Goal: Check status: Check status

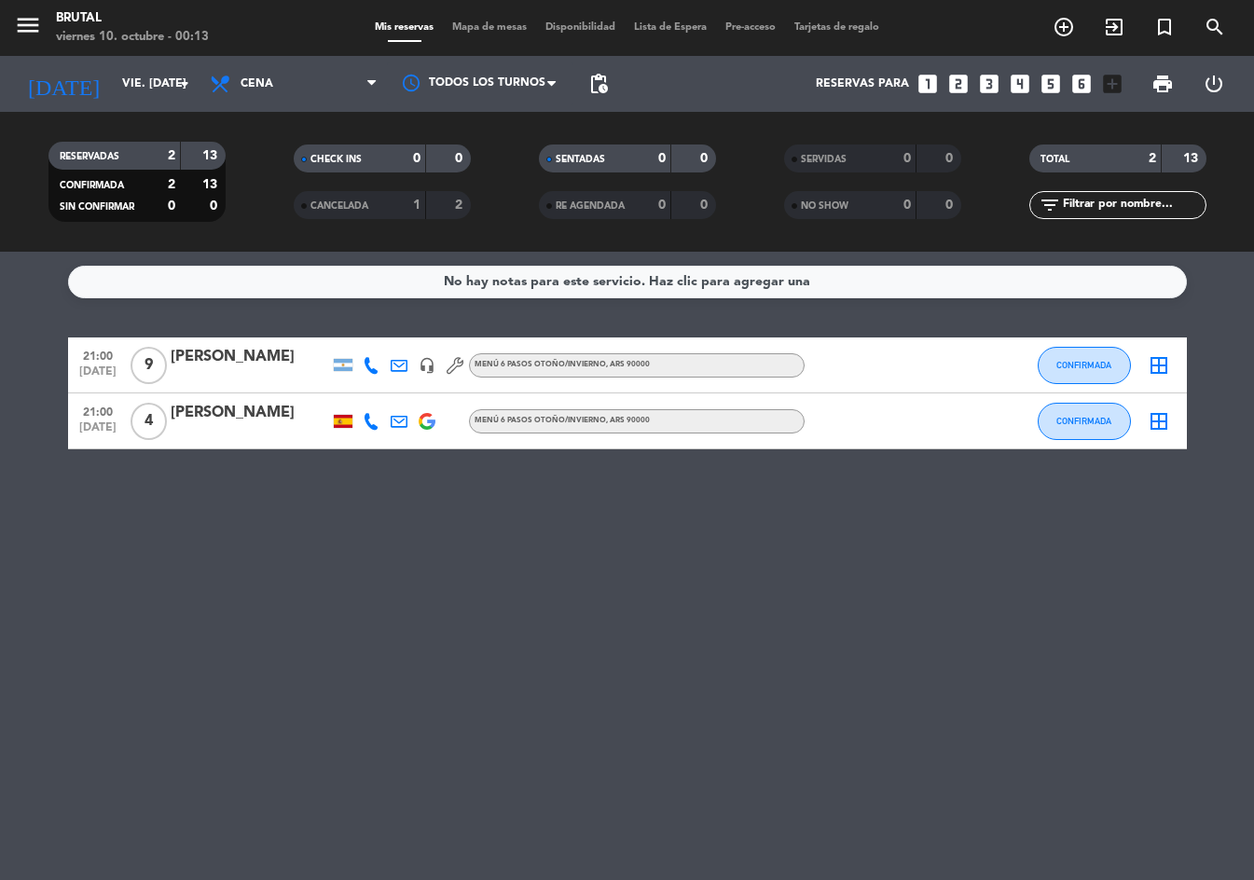
click at [132, 104] on div "[DATE] vie. [DATE] arrow_drop_down" at bounding box center [107, 84] width 186 height 56
click at [125, 91] on input "vie. [DATE]" at bounding box center [192, 84] width 158 height 32
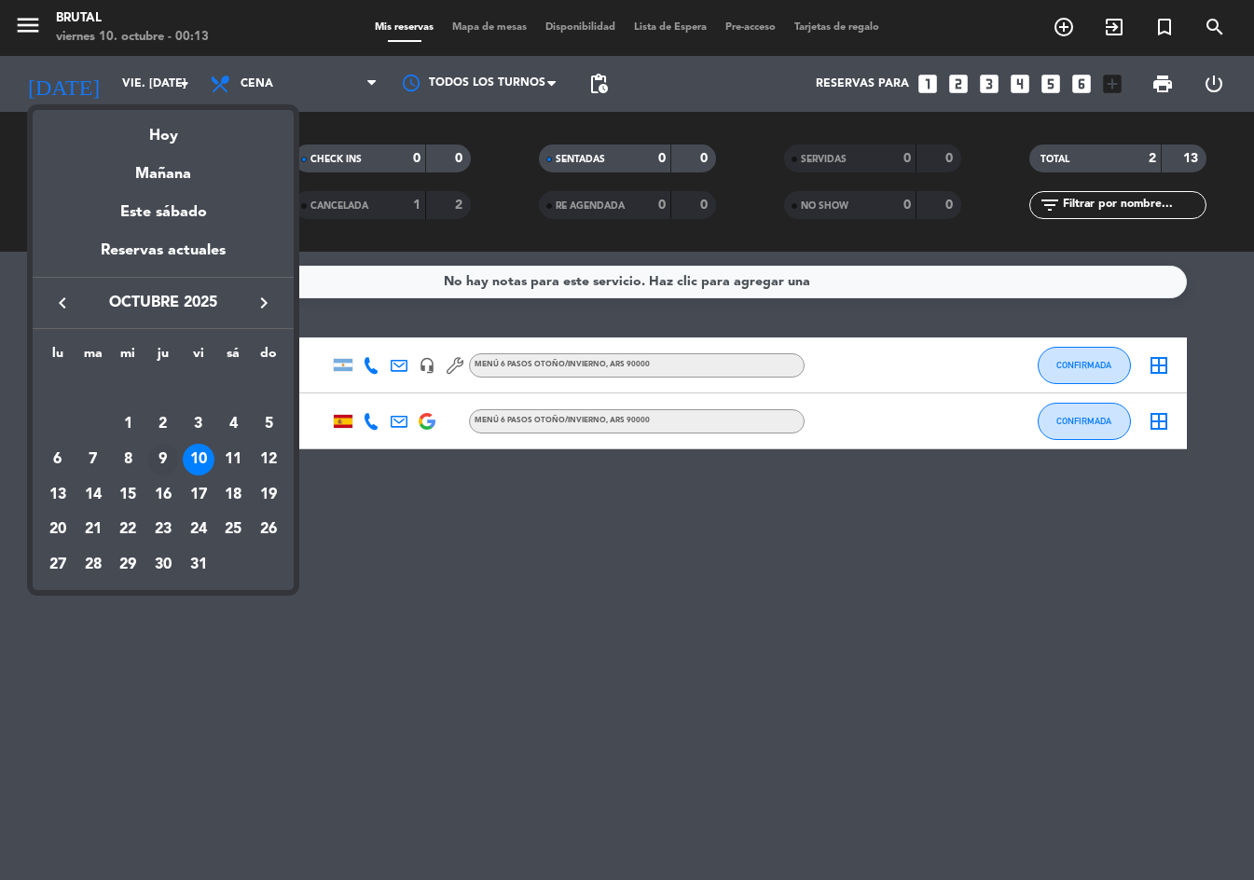
click at [170, 447] on div "9" at bounding box center [163, 460] width 32 height 32
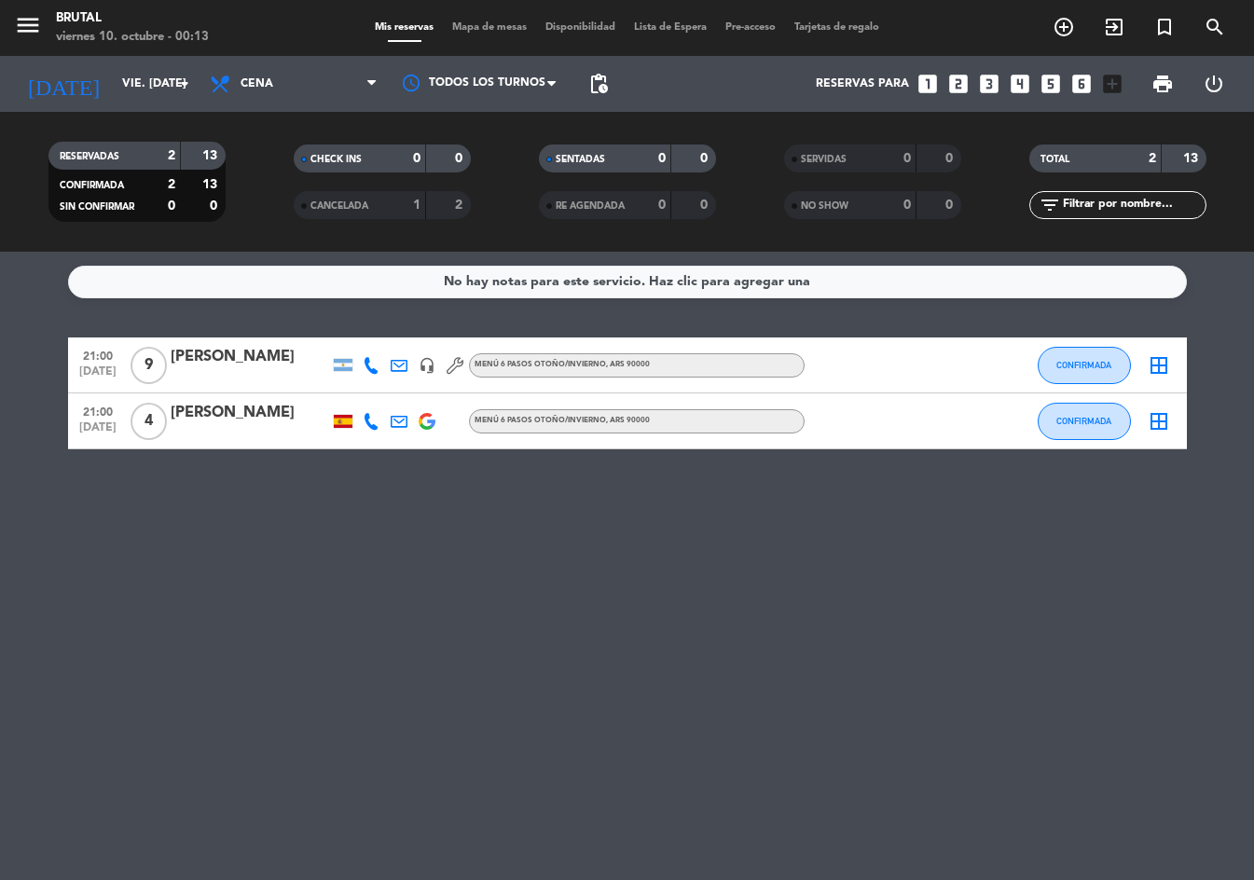
type input "[DEMOGRAPHIC_DATA] [DATE]"
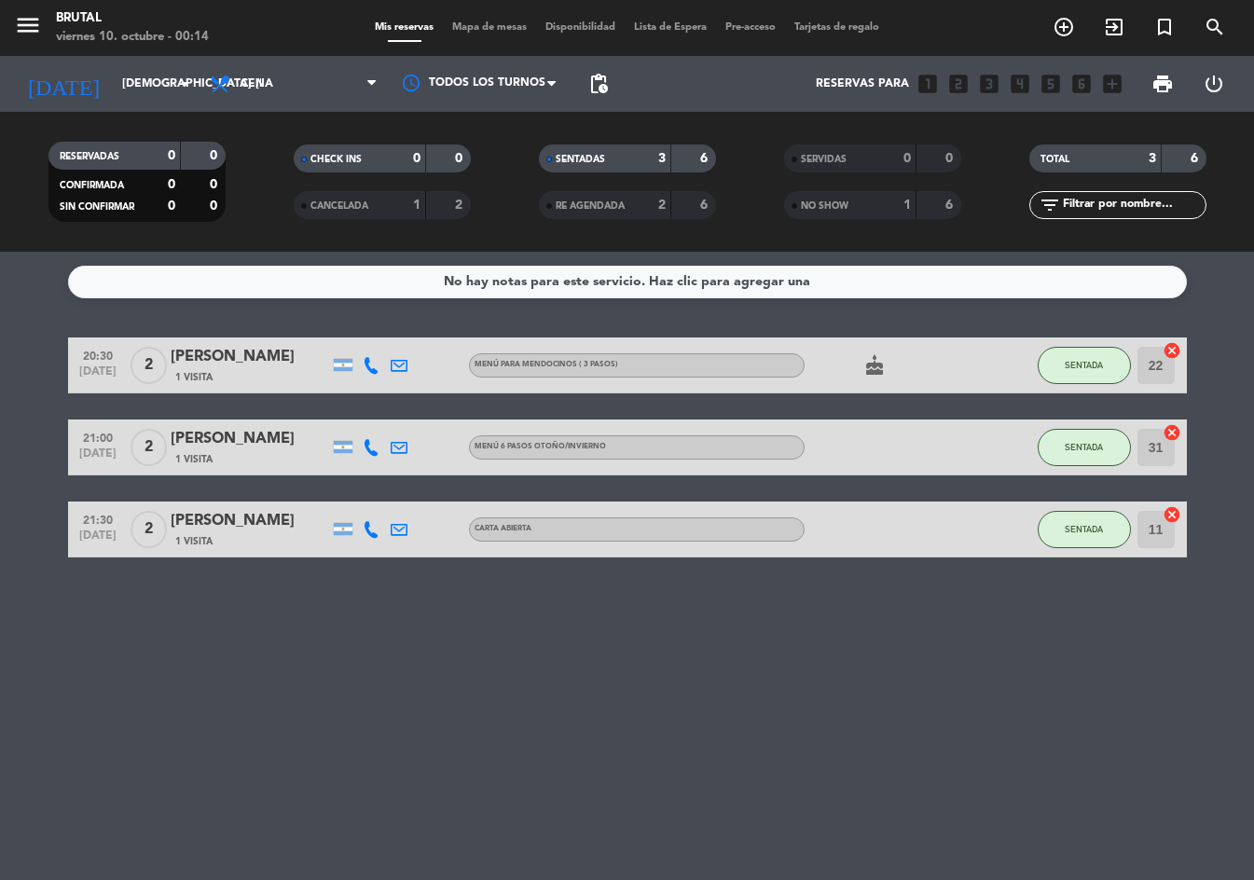
click at [229, 367] on div "[PERSON_NAME]" at bounding box center [250, 357] width 158 height 24
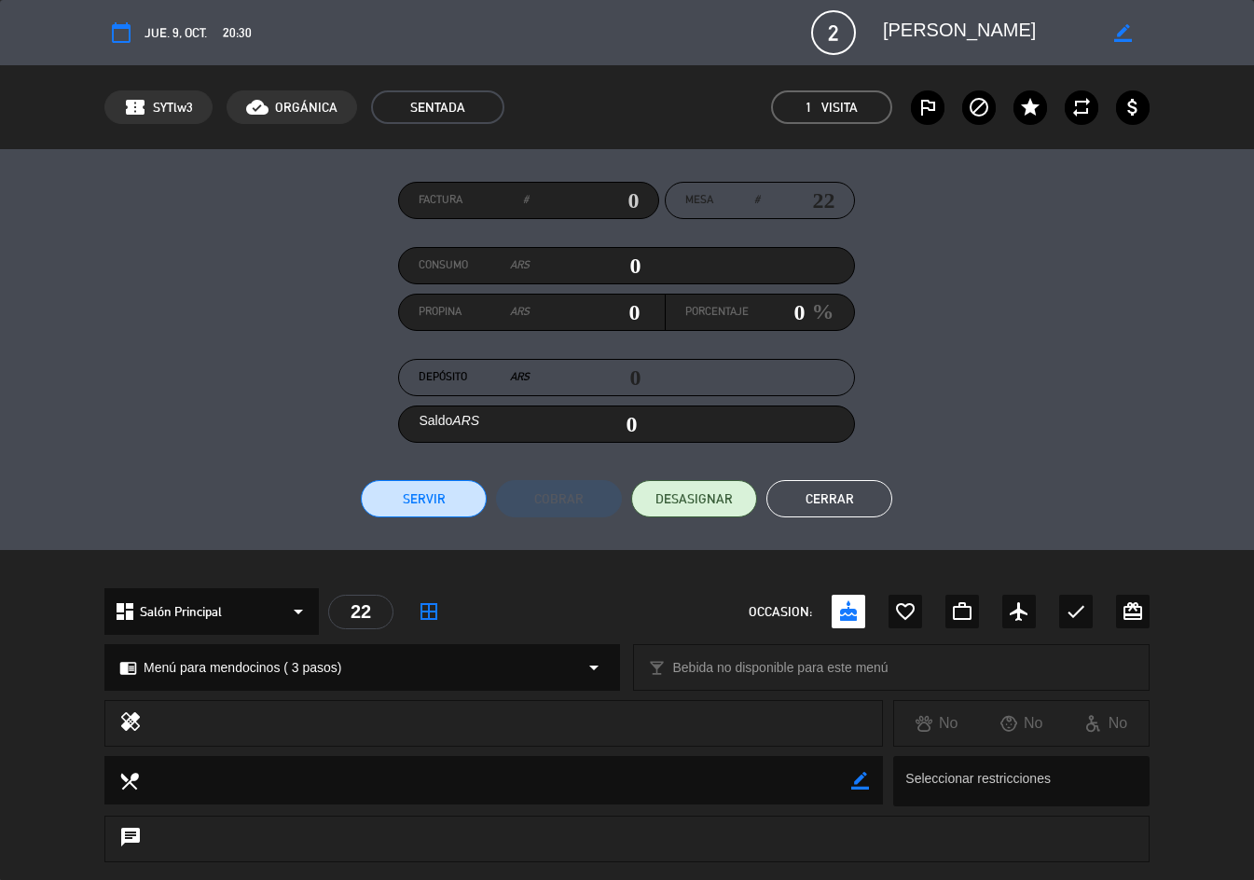
click at [927, 36] on textarea at bounding box center [989, 33] width 213 height 34
click at [928, 34] on textarea at bounding box center [989, 33] width 213 height 34
click at [930, 28] on textarea at bounding box center [989, 33] width 213 height 34
click at [934, 28] on textarea at bounding box center [989, 33] width 213 height 34
click at [937, 28] on textarea at bounding box center [989, 33] width 213 height 34
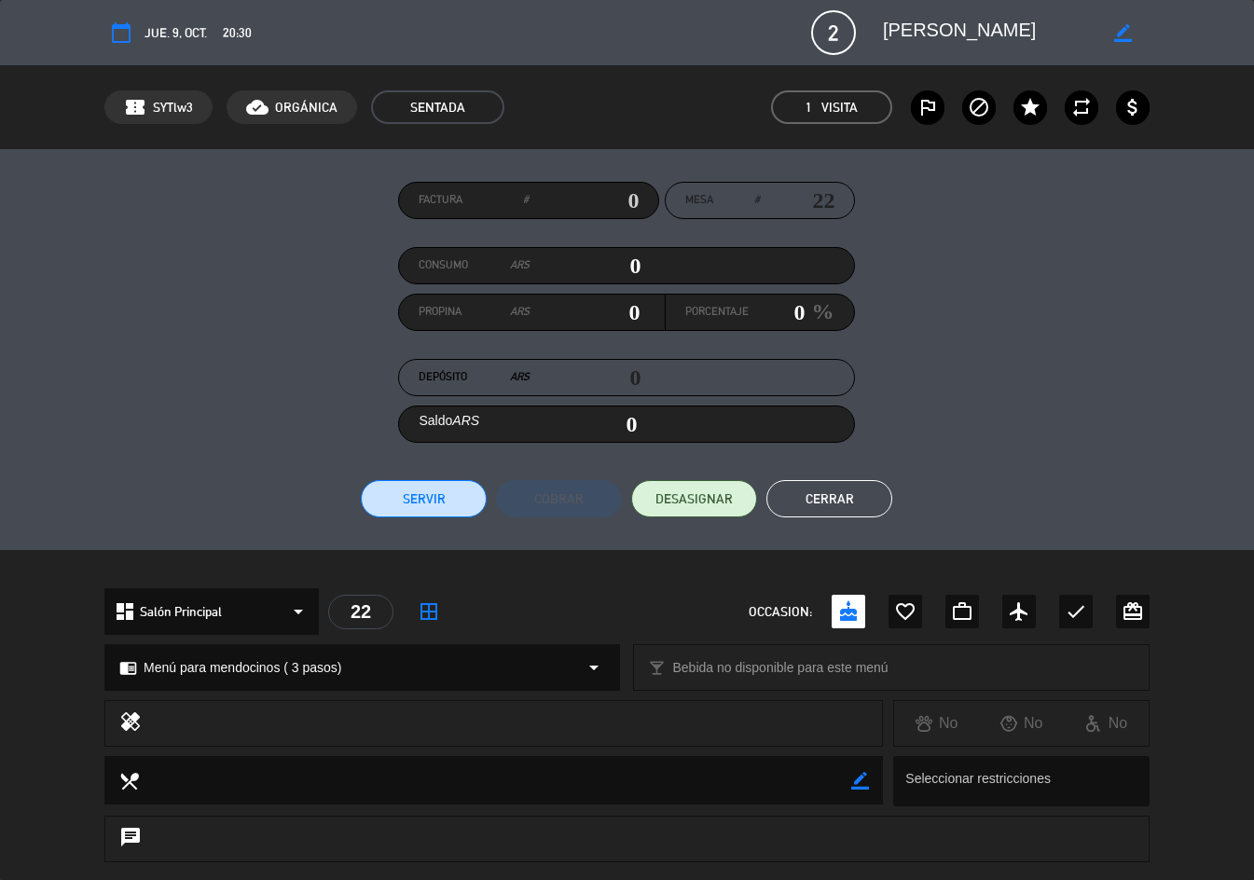
click at [1024, 40] on textarea at bounding box center [989, 33] width 213 height 34
click at [1022, 40] on textarea at bounding box center [989, 33] width 213 height 34
click at [987, 28] on textarea at bounding box center [989, 33] width 213 height 34
drag, startPoint x: 582, startPoint y: -1, endPoint x: 1094, endPoint y: 75, distance: 518.2
click at [587, 2] on div "calendar_today jue. 9, oct. 20:30 2 [PERSON_NAME] border_color phone mail_outli…" at bounding box center [627, 32] width 1254 height 65
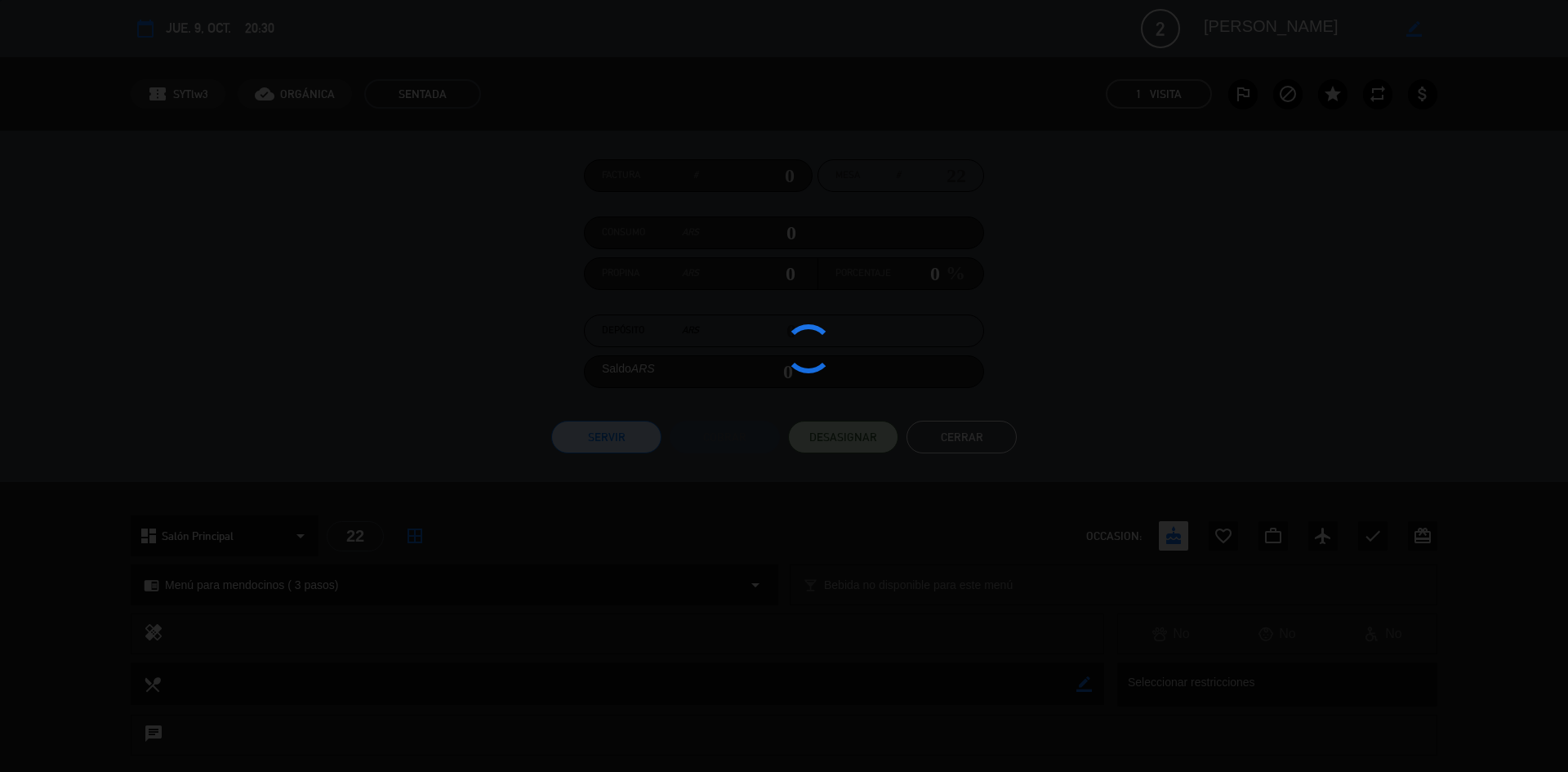
click at [1098, 23] on edit-booking-info-modal "calendar_today jue. 9, oct. 20:30 2 [PERSON_NAME] border_color phone mail_outli…" at bounding box center [784, 386] width 1568 height 772
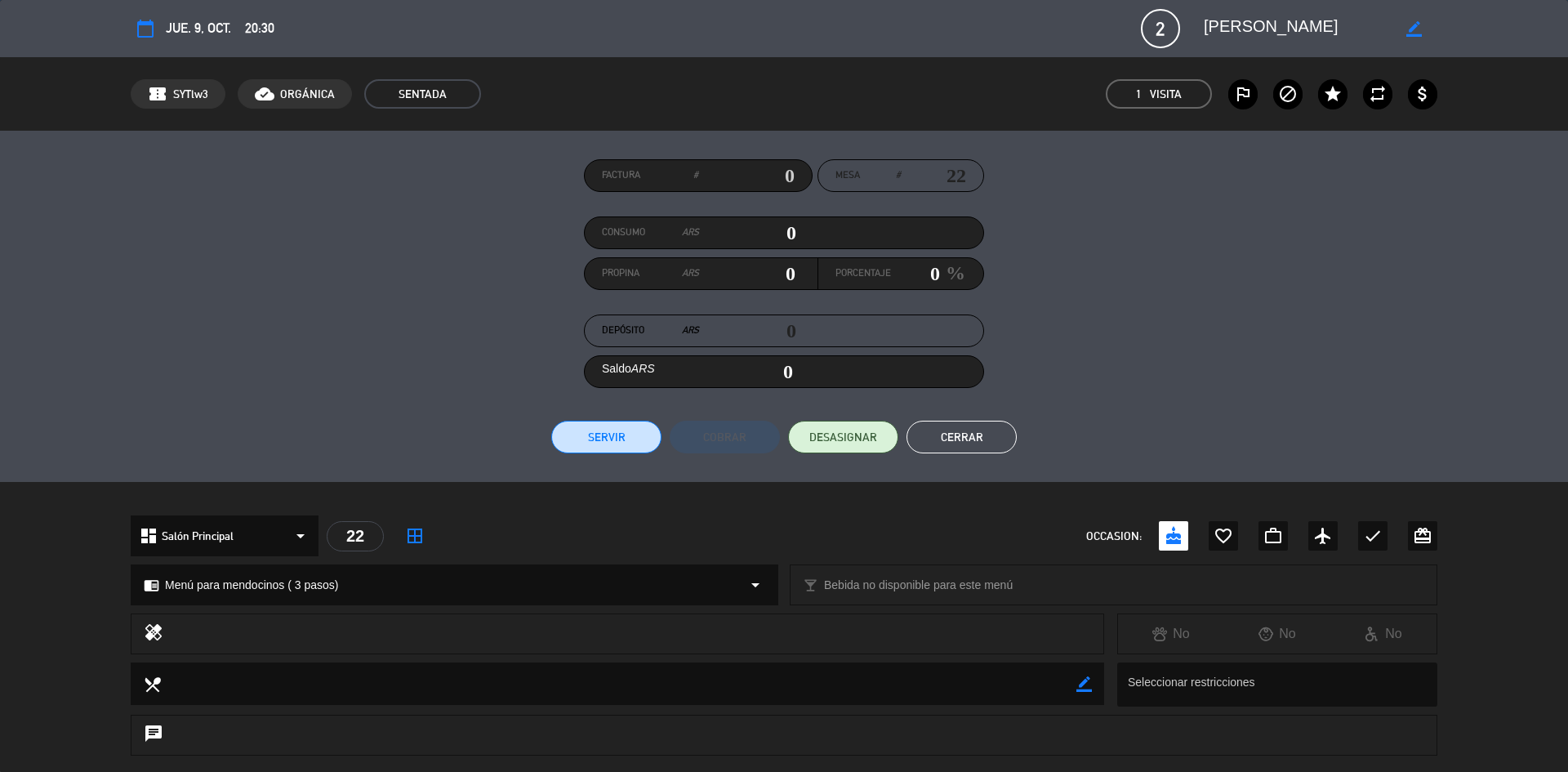
click at [1098, 23] on textarea at bounding box center [1296, 29] width 187 height 30
click at [1098, 18] on textarea at bounding box center [1296, 29] width 187 height 30
click at [1098, 11] on div "calendar_today jue. 9, oct. 20:30 2 [PERSON_NAME] border_color phone mail_outli…" at bounding box center [783, 28] width 1306 height 39
copy div "2 [PERSON_NAME]"
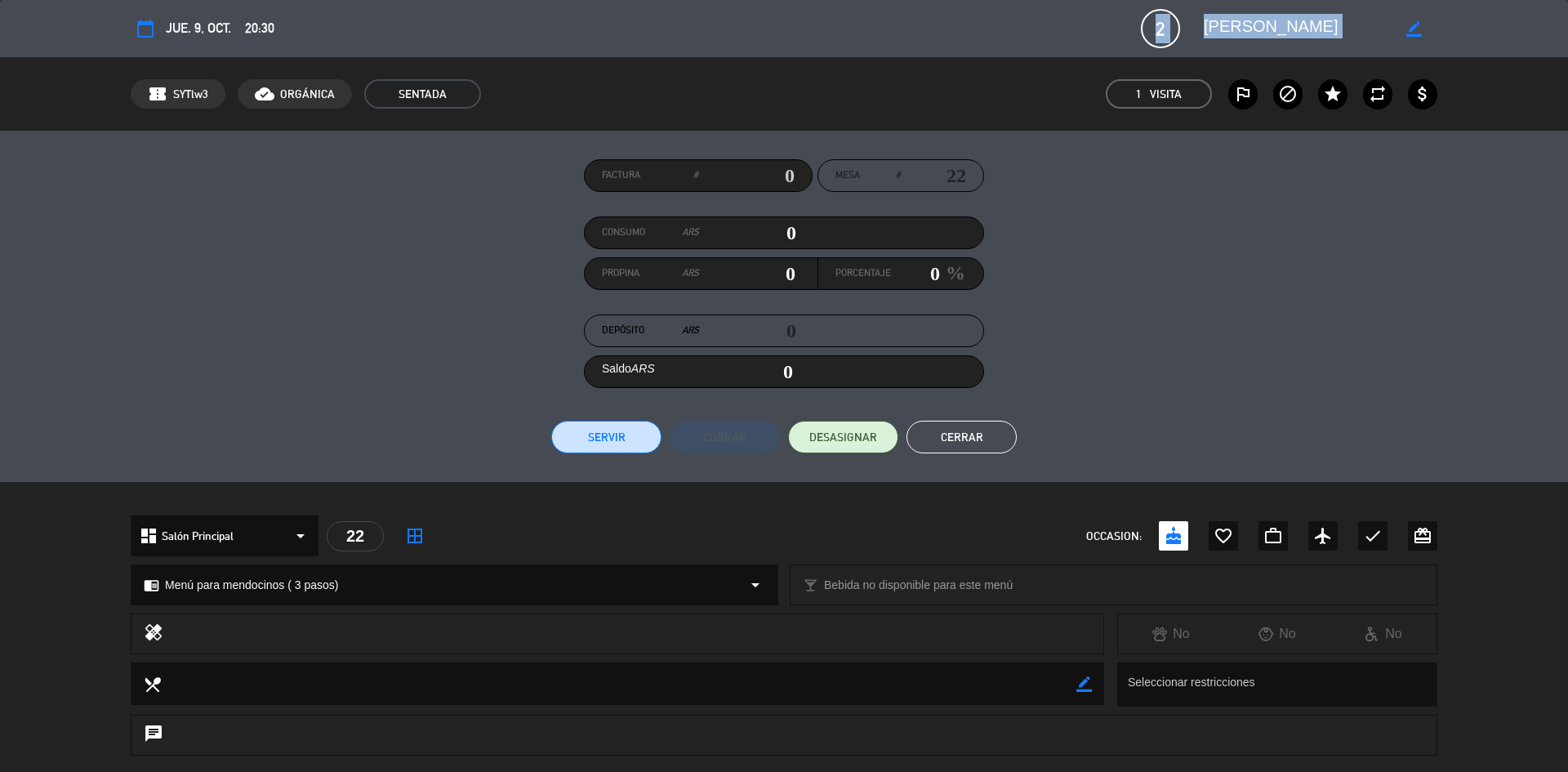
copy div "2 [PERSON_NAME]"
click at [1098, 20] on textarea at bounding box center [1296, 29] width 187 height 30
click at [963, 434] on button "Cerrar" at bounding box center [962, 436] width 110 height 32
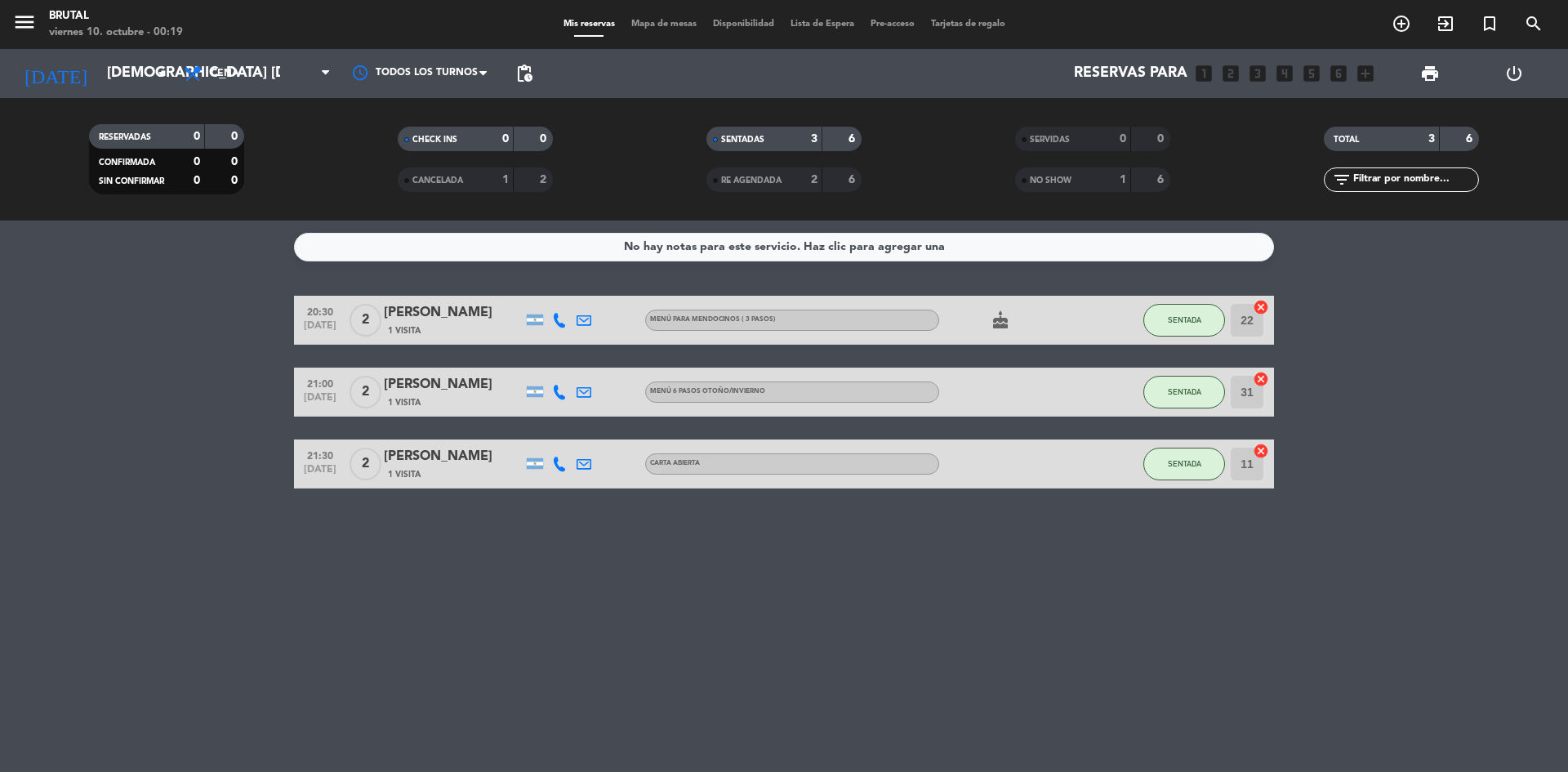
click at [410, 385] on div "[PERSON_NAME]" at bounding box center [453, 385] width 138 height 21
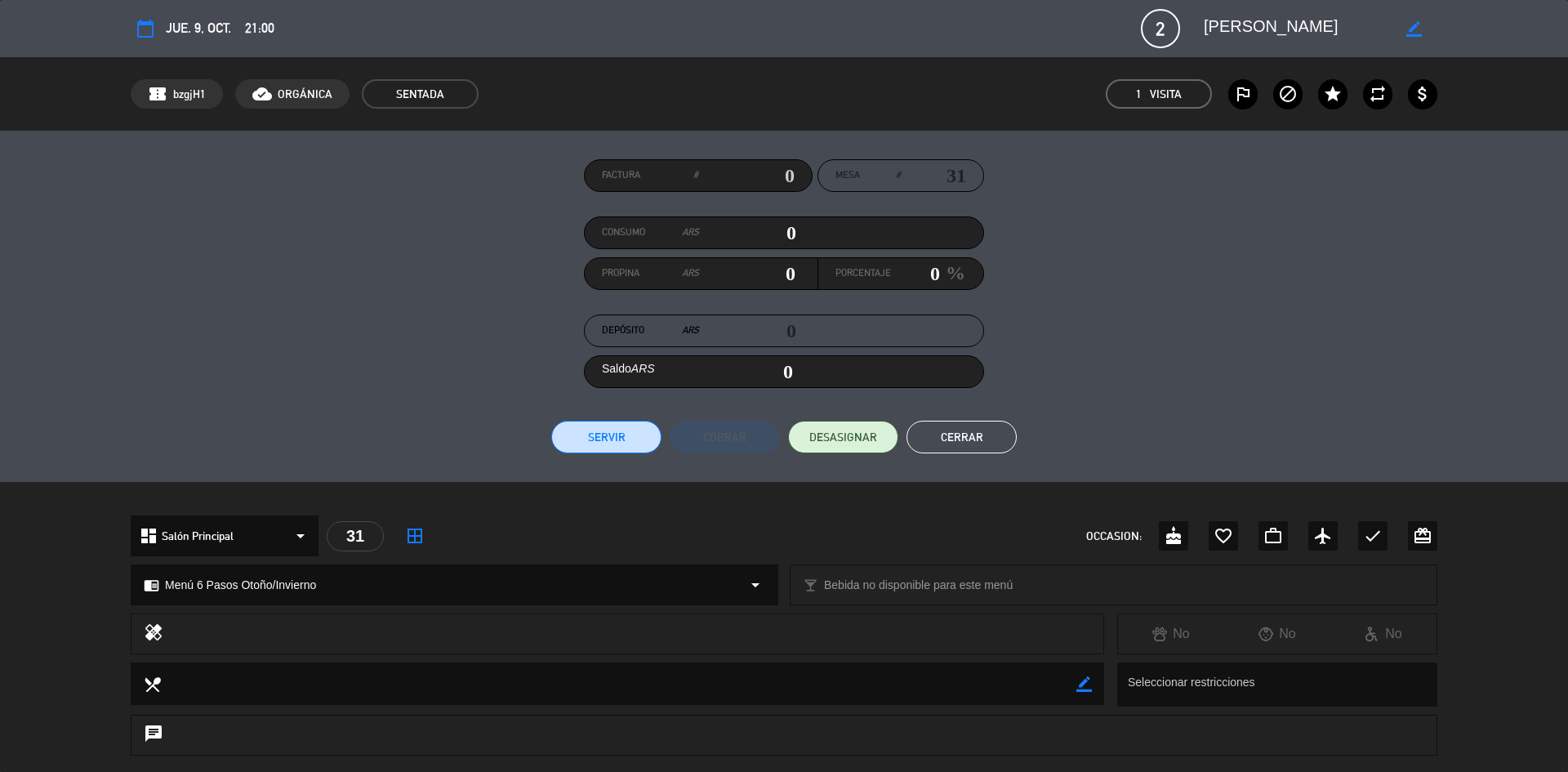
click at [1098, 26] on textarea at bounding box center [1296, 29] width 187 height 30
click at [1098, 27] on textarea at bounding box center [1296, 29] width 187 height 30
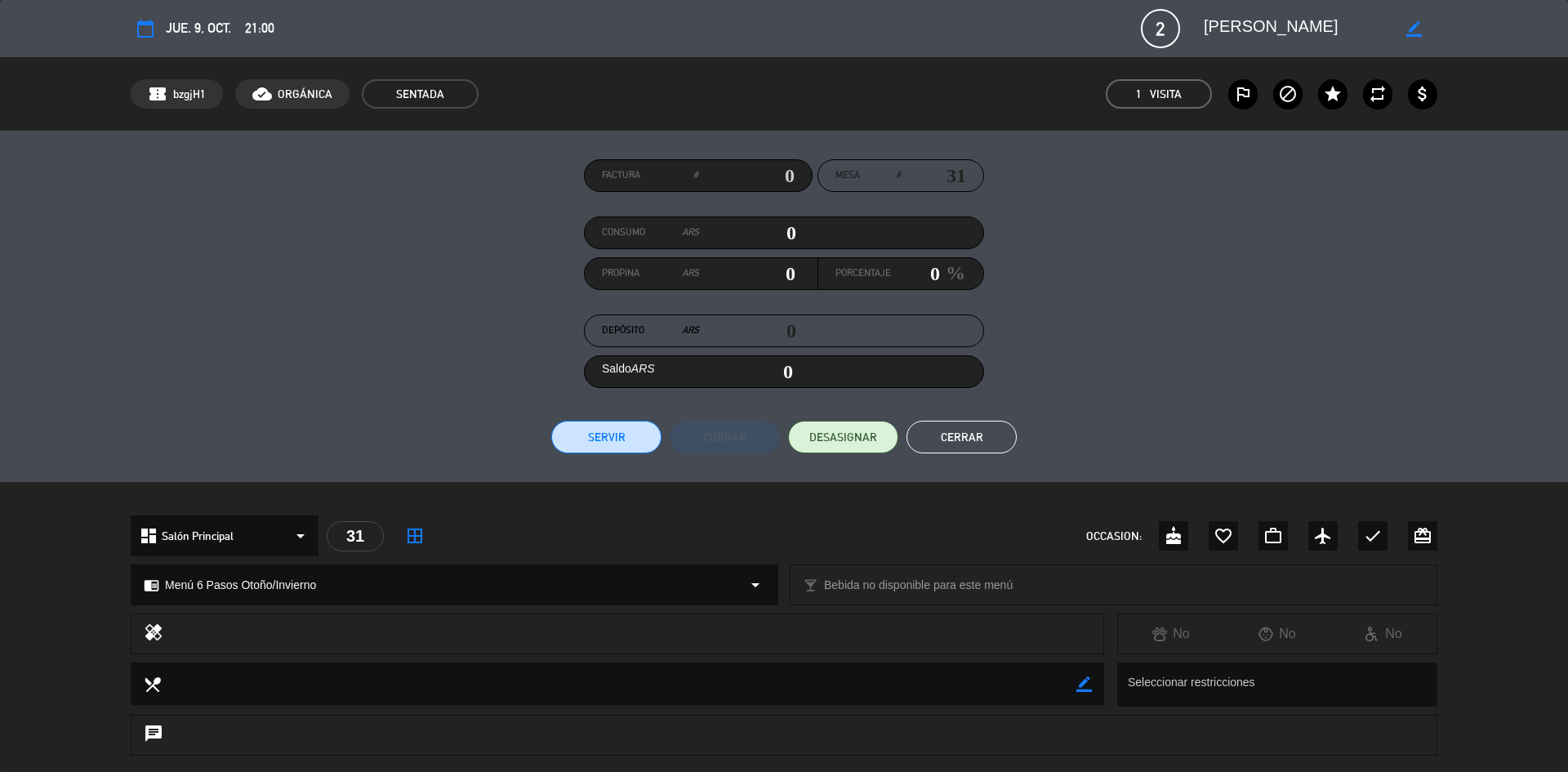
click at [991, 454] on div "Factura # Mesa # 31 Consumo ARS 0 Propina ARS 0 Porcentaje 0 % Depósito ARS 0 S…" at bounding box center [784, 306] width 1568 height 351
click at [964, 448] on button "Cerrar" at bounding box center [962, 436] width 110 height 32
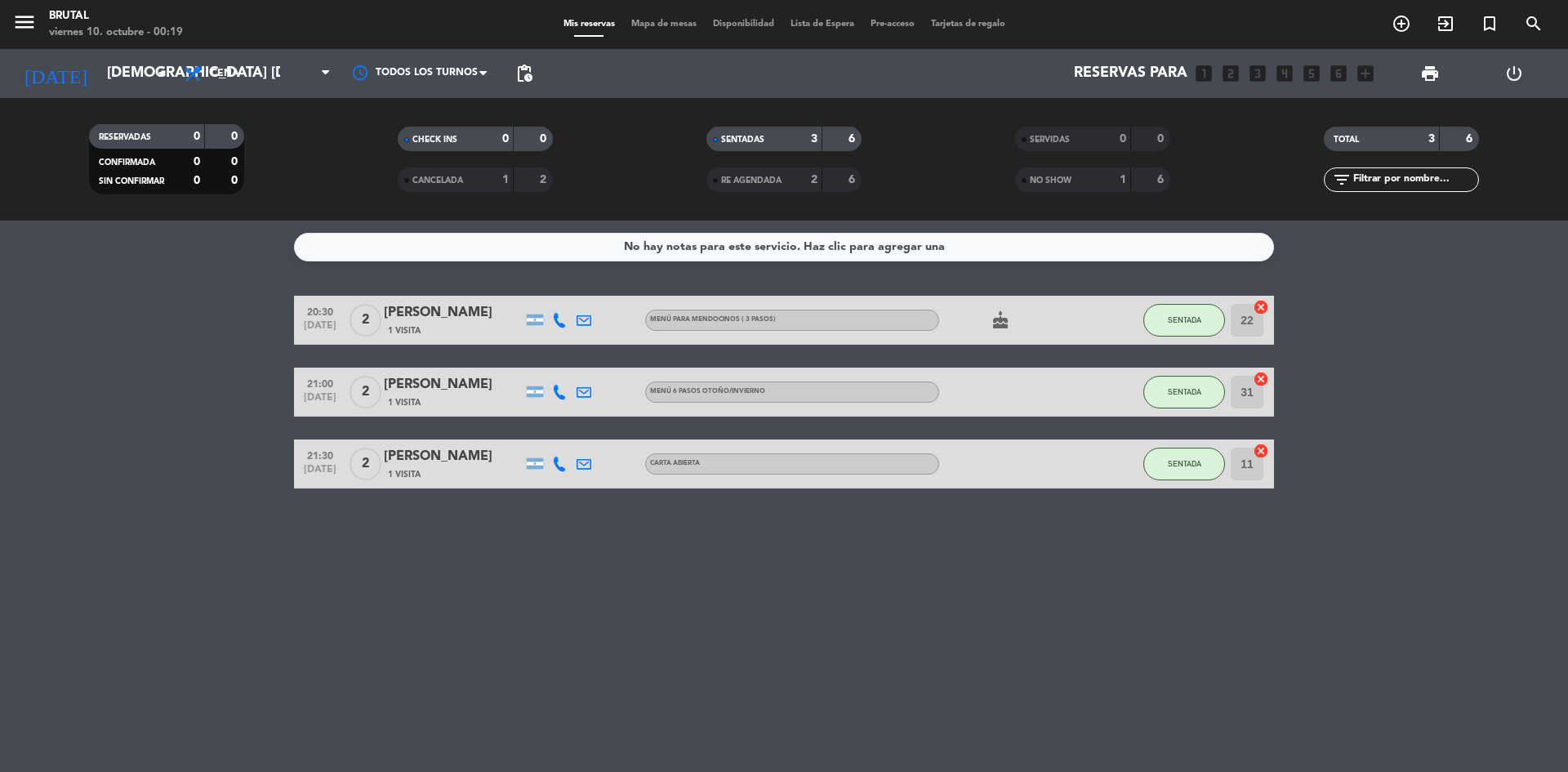
click at [436, 460] on div "[PERSON_NAME]" at bounding box center [453, 457] width 138 height 21
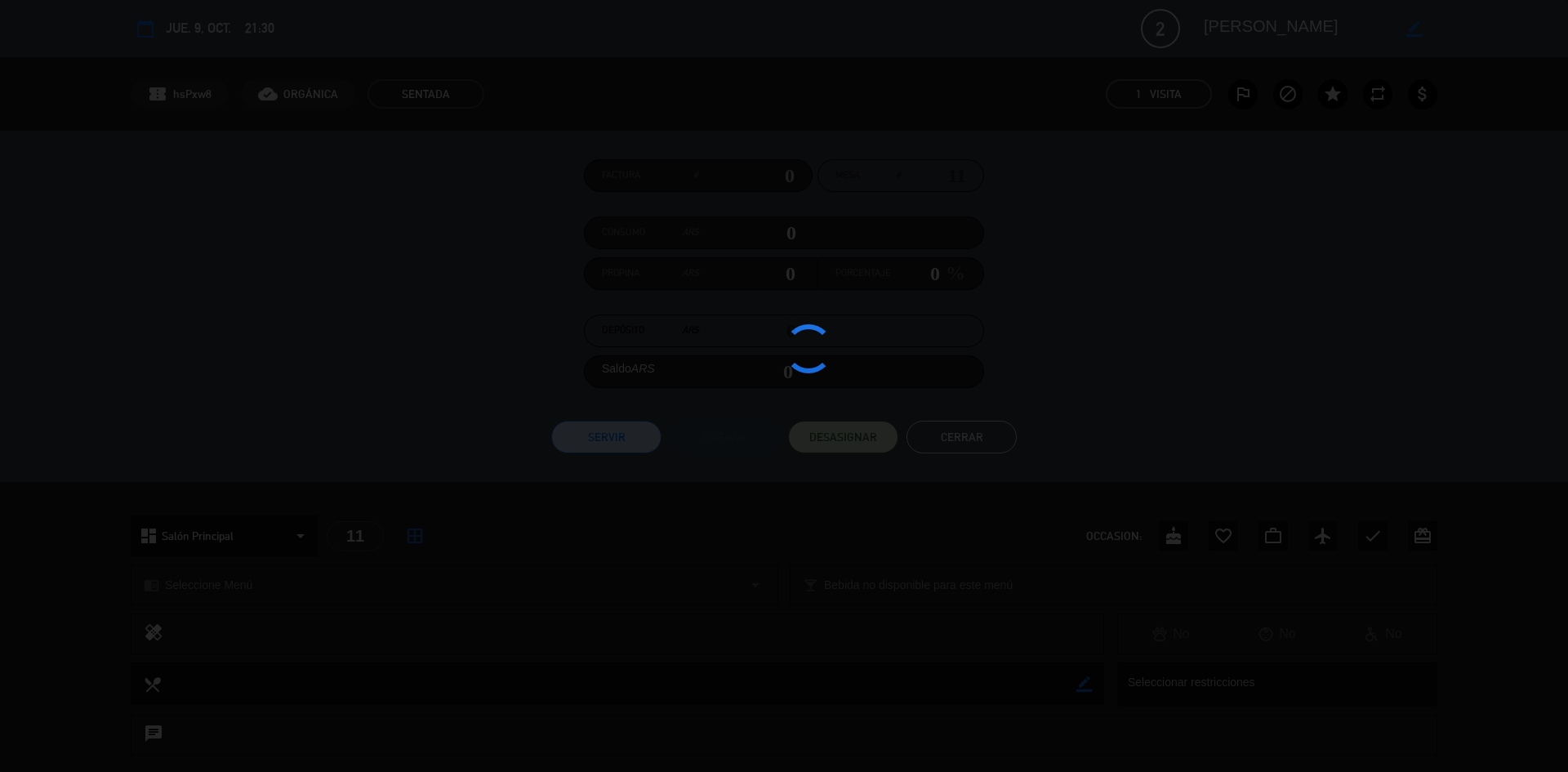
click at [436, 460] on div at bounding box center [784, 386] width 1568 height 772
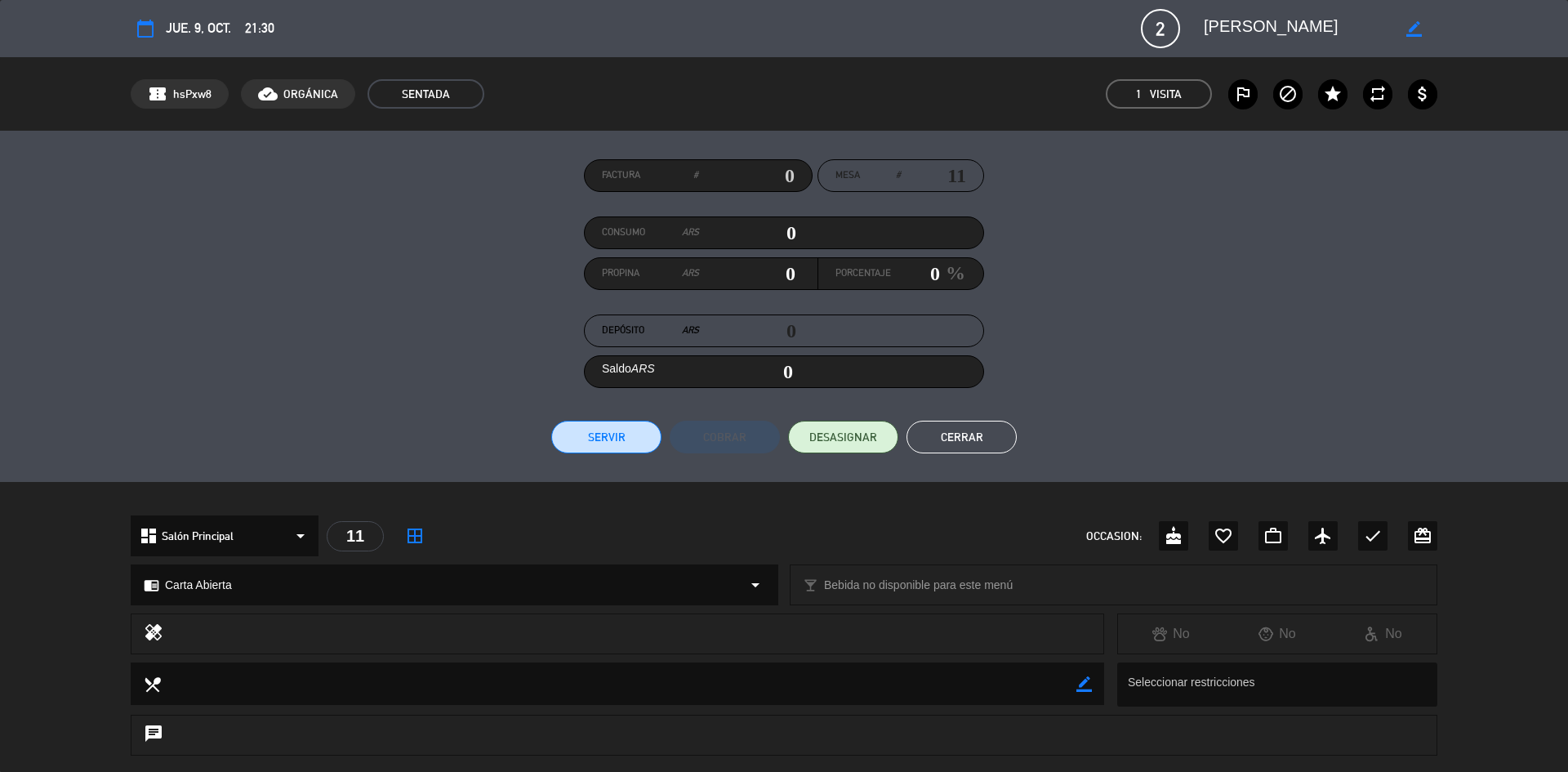
click at [1098, 24] on textarea at bounding box center [1296, 29] width 187 height 30
